Goal: Task Accomplishment & Management: Manage account settings

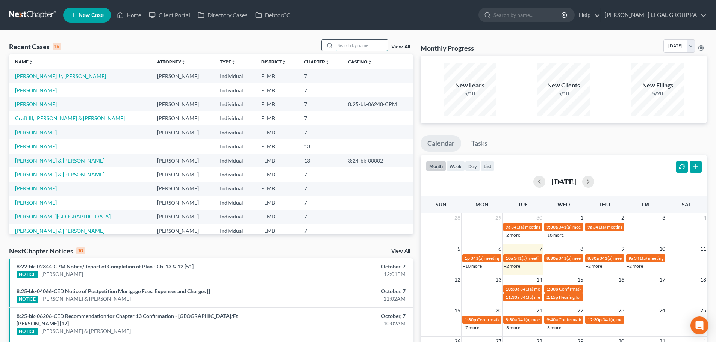
click at [354, 50] on input "search" at bounding box center [361, 45] width 53 height 11
click at [320, 42] on div "Recent Cases 15 View All" at bounding box center [211, 46] width 404 height 15
click at [347, 48] on input "search" at bounding box center [361, 45] width 53 height 11
click at [311, 48] on div "Recent Cases 15 View All" at bounding box center [211, 46] width 404 height 15
click at [366, 43] on input "search" at bounding box center [361, 45] width 53 height 11
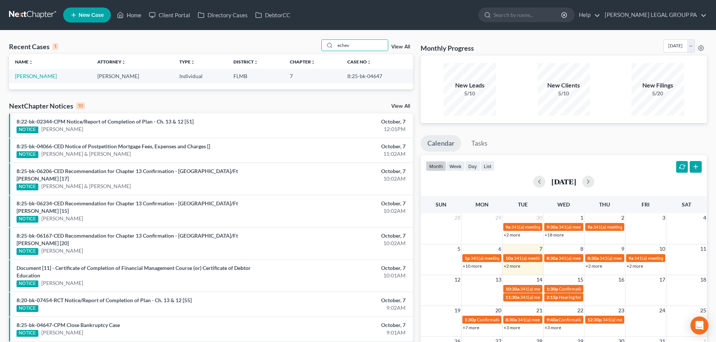
type input "echev"
click at [51, 80] on td "[PERSON_NAME]" at bounding box center [50, 76] width 82 height 14
click at [51, 75] on link "[PERSON_NAME]" at bounding box center [36, 76] width 42 height 6
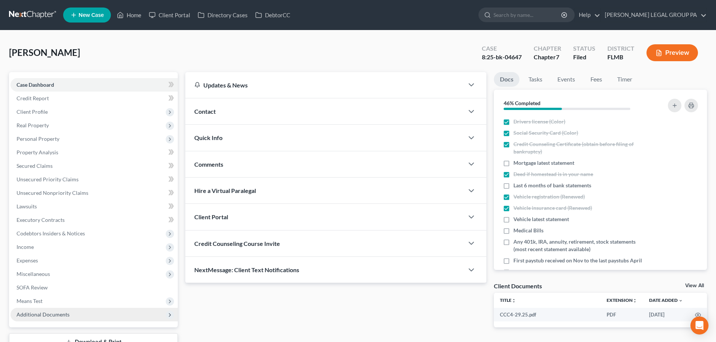
click at [65, 316] on span "Additional Documents" at bounding box center [43, 314] width 53 height 6
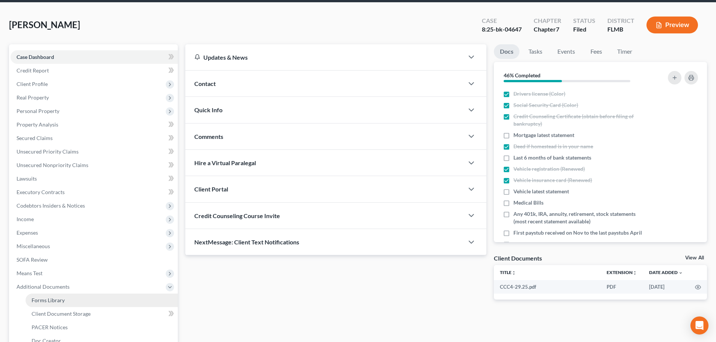
scroll to position [75, 0]
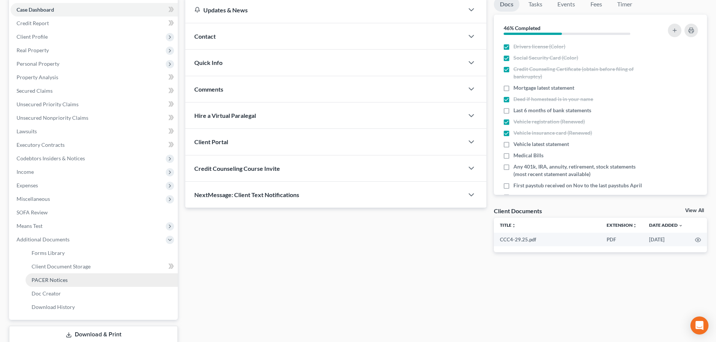
click at [57, 278] on span "PACER Notices" at bounding box center [50, 280] width 36 height 6
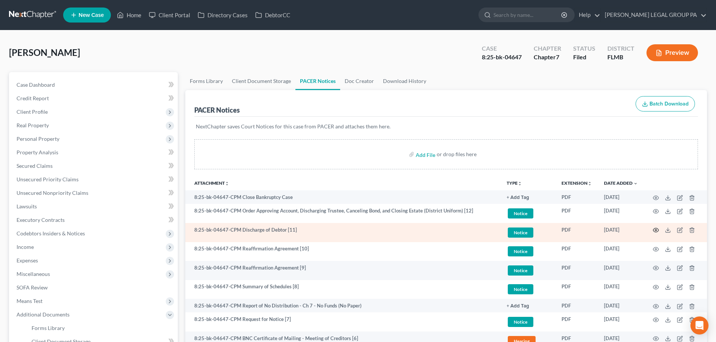
click at [658, 228] on icon "button" at bounding box center [655, 230] width 6 height 6
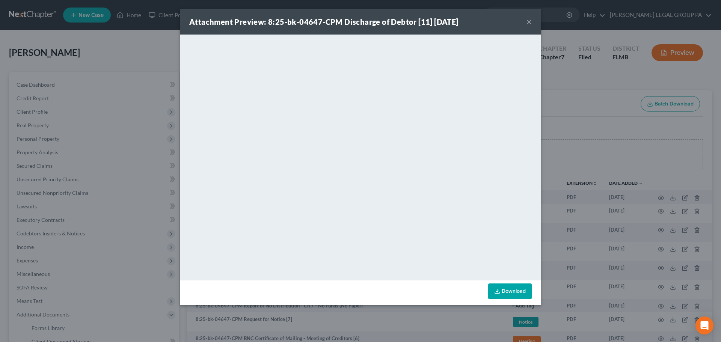
click at [503, 294] on link "Download" at bounding box center [510, 292] width 44 height 16
